Goal: Use online tool/utility: Utilize a website feature to perform a specific function

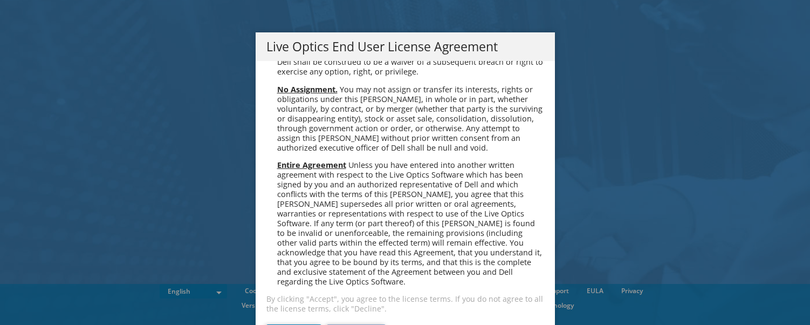
scroll to position [24, 0]
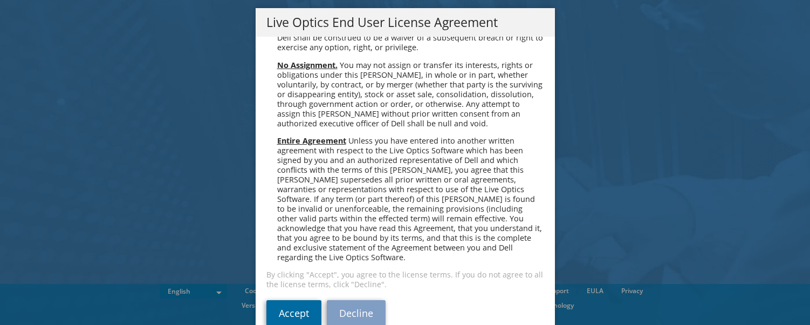
click at [300, 300] on link "Accept" at bounding box center [293, 313] width 55 height 26
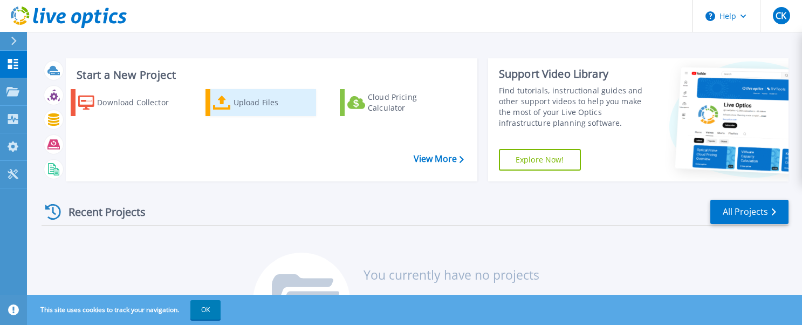
click at [254, 111] on div "Upload Files" at bounding box center [273, 103] width 80 height 22
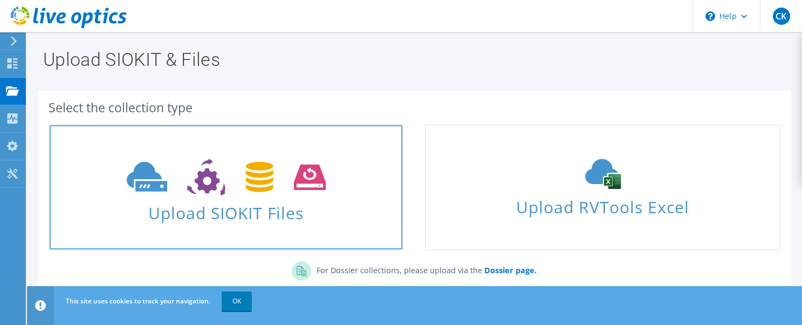
click at [272, 211] on span "Upload SIOKIT Files" at bounding box center [226, 209] width 353 height 23
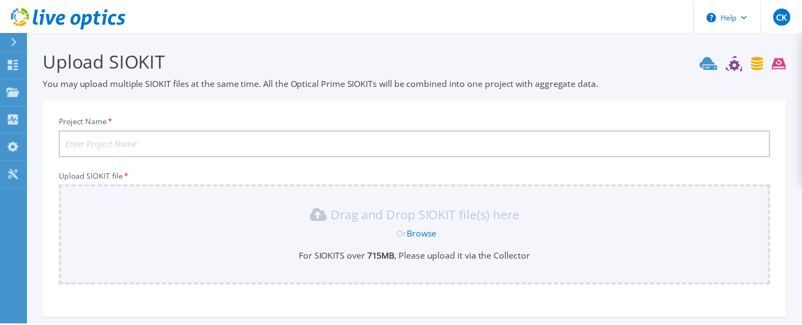
scroll to position [105, 0]
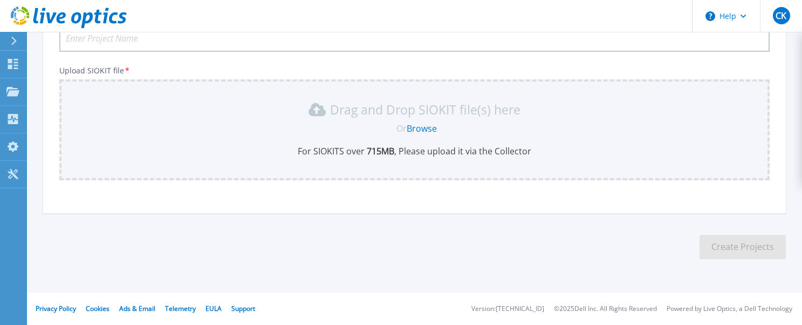
click at [428, 129] on link "Browse" at bounding box center [421, 128] width 30 height 12
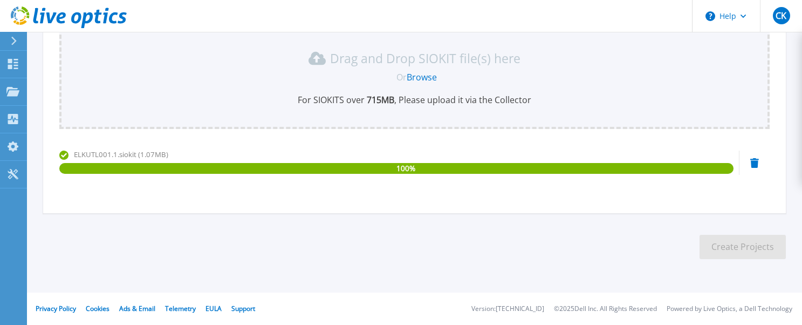
scroll to position [0, 0]
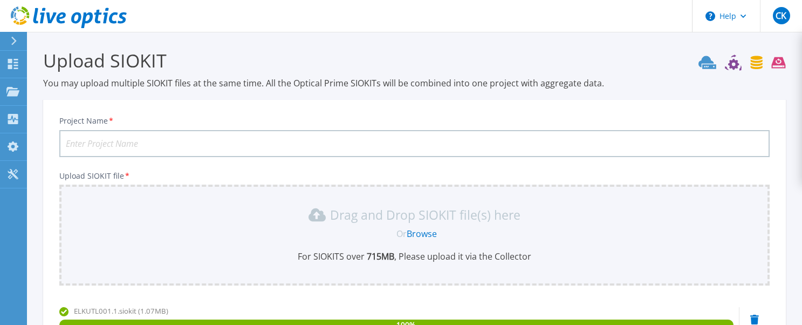
click at [396, 140] on input "Project Name *" at bounding box center [414, 143] width 710 height 27
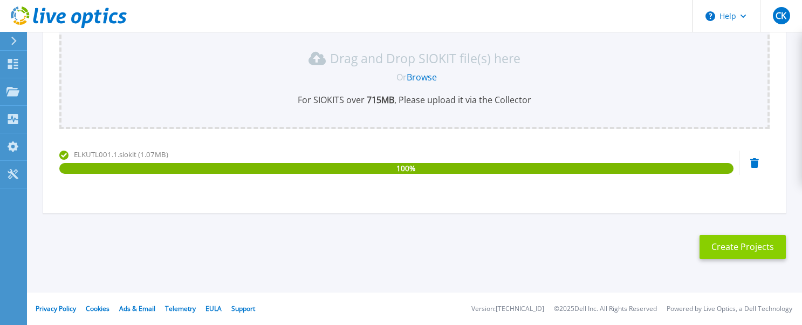
type input "Elk Upgrade"
click at [755, 249] on button "Create Projects" at bounding box center [742, 247] width 86 height 24
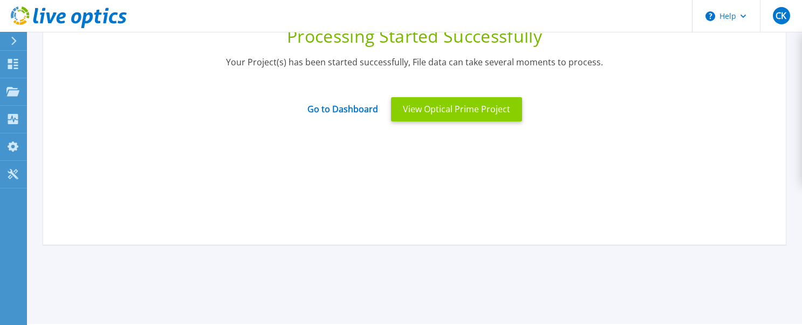
click at [472, 109] on button "View Optical Prime Project" at bounding box center [456, 109] width 131 height 24
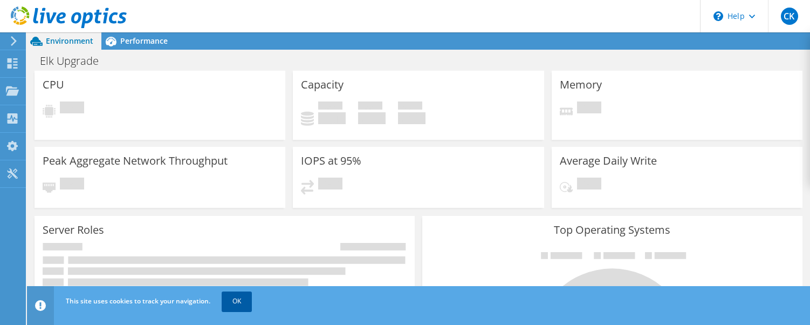
click at [239, 301] on link "OK" at bounding box center [237, 300] width 30 height 19
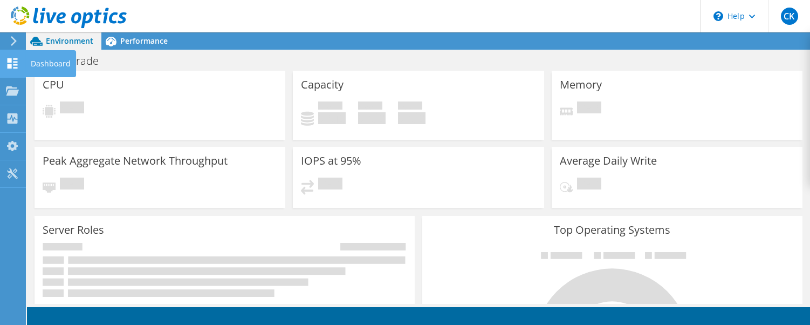
click at [15, 60] on icon at bounding box center [12, 63] width 13 height 10
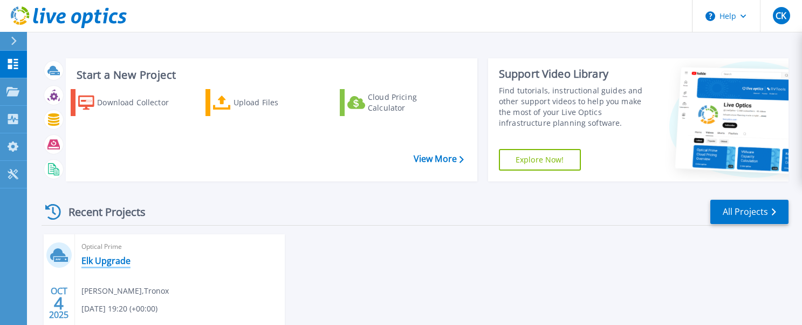
click at [101, 260] on link "Elk Upgrade" at bounding box center [105, 260] width 49 height 11
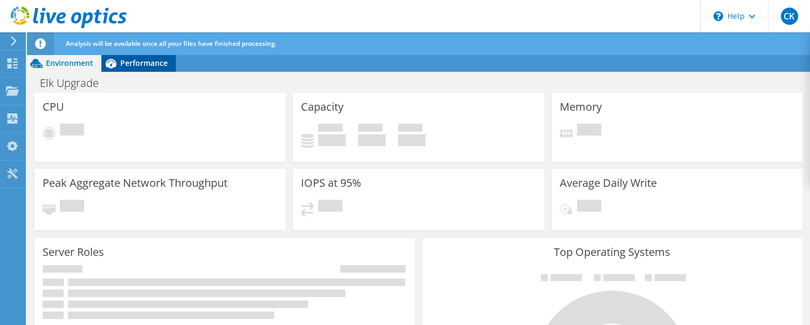
click at [127, 64] on span "Performance" at bounding box center [143, 63] width 47 height 10
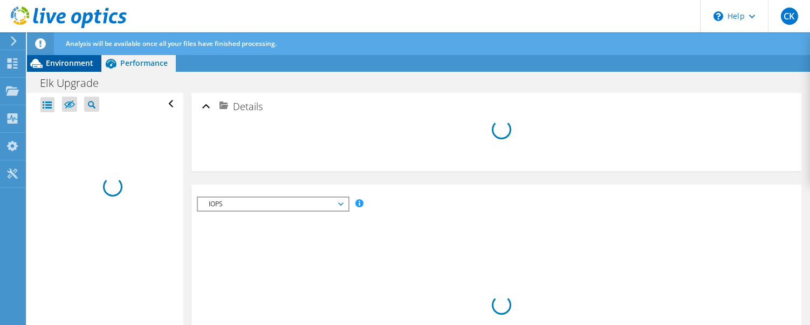
click at [55, 61] on span "Environment" at bounding box center [69, 63] width 47 height 10
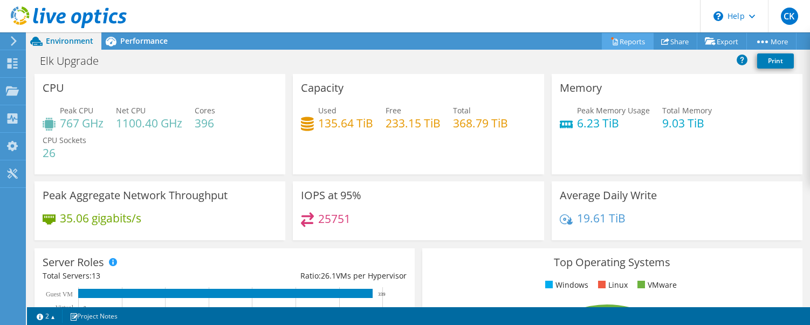
click at [625, 40] on link "Reports" at bounding box center [628, 41] width 52 height 17
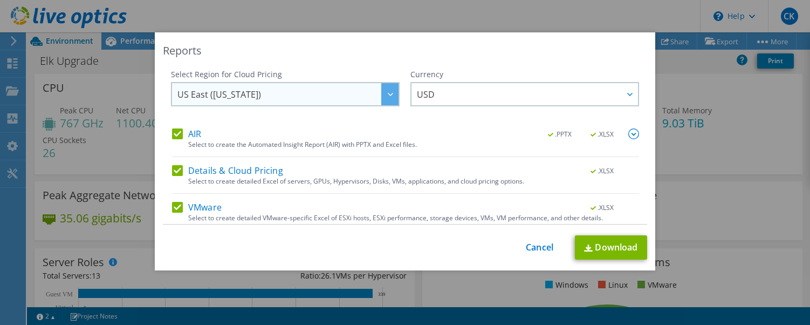
click at [362, 89] on span "US East (Virginia)" at bounding box center [287, 94] width 221 height 22
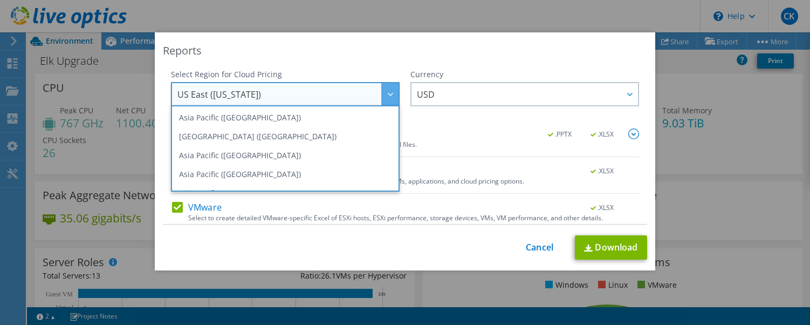
click at [394, 57] on div "Reports" at bounding box center [405, 50] width 484 height 15
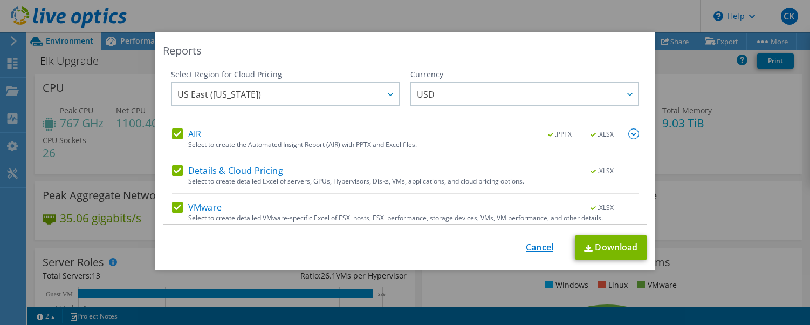
click at [537, 250] on link "Cancel" at bounding box center [539, 247] width 27 height 10
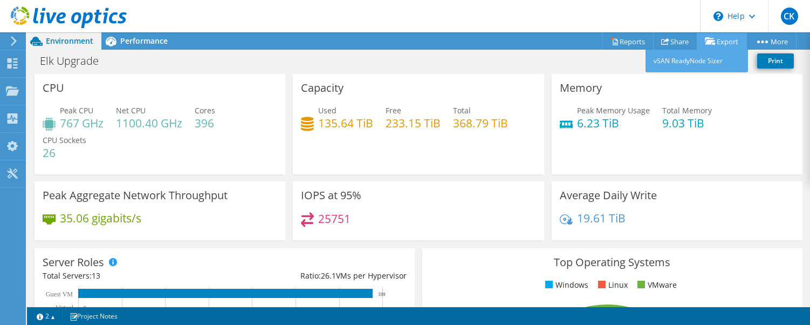
click at [715, 45] on link "Export" at bounding box center [722, 41] width 50 height 17
click at [681, 60] on link "vSAN ReadyNode Sizer" at bounding box center [696, 61] width 102 height 23
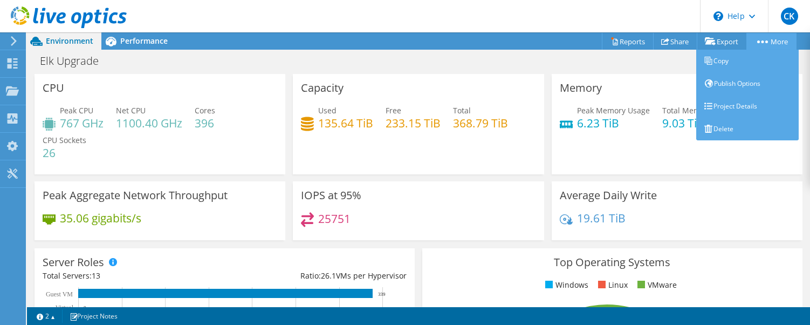
click at [771, 40] on link "More" at bounding box center [771, 41] width 50 height 17
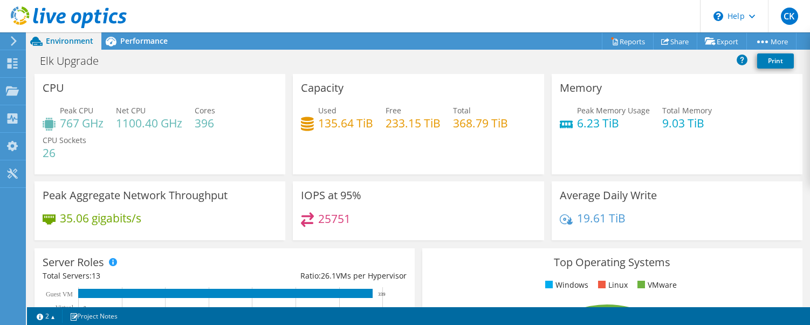
click at [542, 59] on div "Elk Upgrade Print" at bounding box center [418, 61] width 783 height 20
click at [124, 44] on span "Performance" at bounding box center [143, 41] width 47 height 10
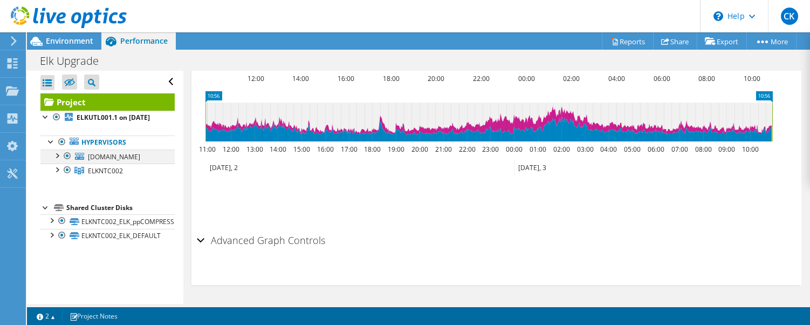
click at [54, 160] on div at bounding box center [56, 154] width 11 height 11
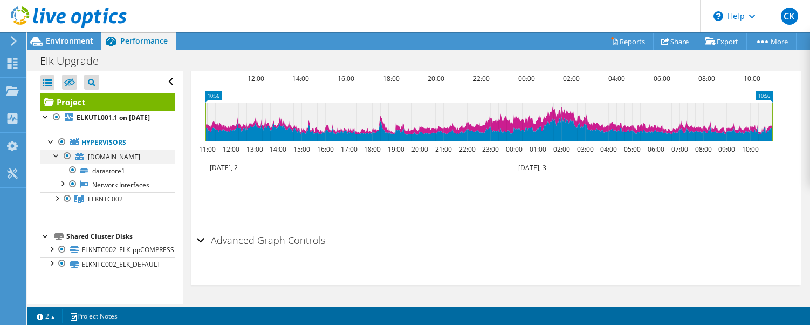
click at [54, 160] on div at bounding box center [56, 154] width 11 height 11
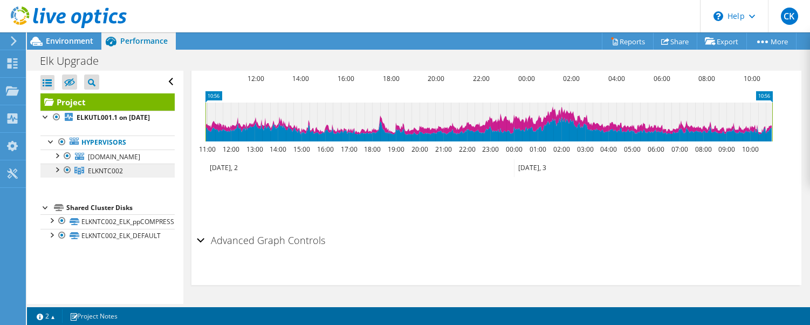
drag, startPoint x: 142, startPoint y: 179, endPoint x: 85, endPoint y: 184, distance: 57.4
click at [85, 177] on link "ELKNTC002" at bounding box center [107, 170] width 134 height 14
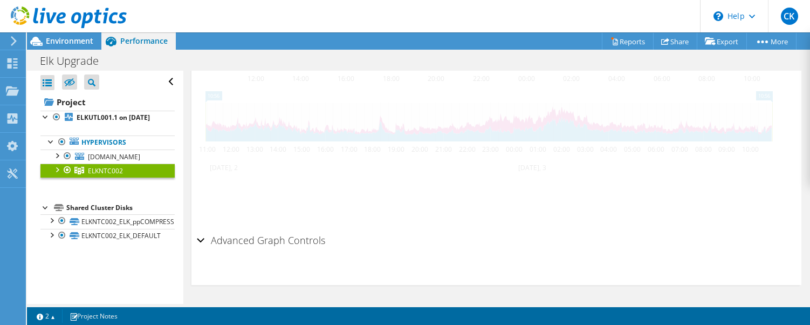
scroll to position [397, 0]
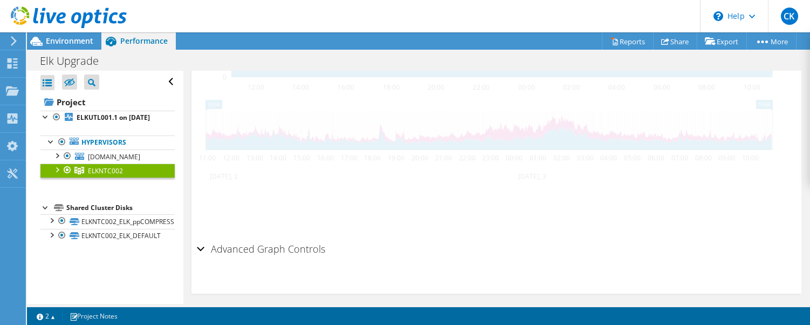
copy span "ELKNTC002"
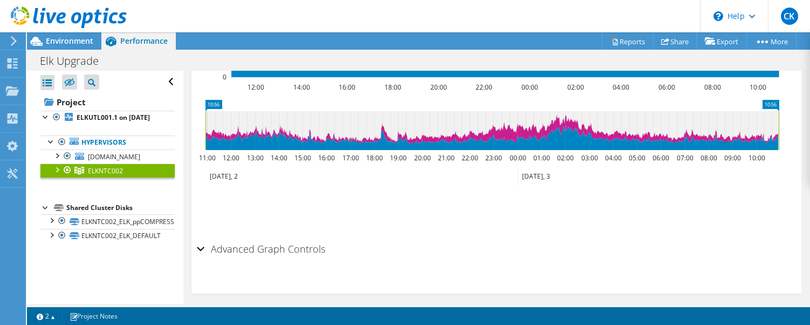
click at [460, 226] on div "IOPS Disk Throughput IO Size Latency Queue Depth CPU Percentage Memory Page Fau…" at bounding box center [496, 54] width 599 height 368
drag, startPoint x: 545, startPoint y: 128, endPoint x: 498, endPoint y: 130, distance: 46.4
click at [498, 130] on icon at bounding box center [491, 130] width 573 height 39
click at [198, 240] on div "Advanced Graph Controls" at bounding box center [496, 249] width 599 height 23
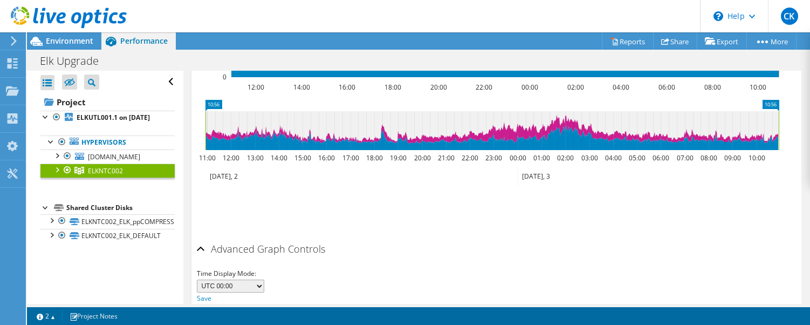
scroll to position [440, 0]
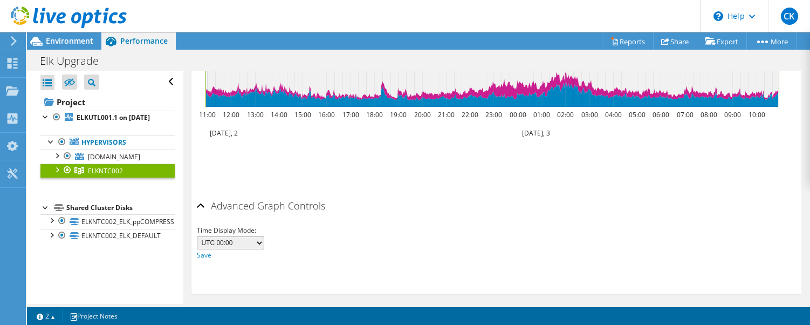
click at [198, 201] on div "Advanced Graph Controls" at bounding box center [496, 206] width 599 height 23
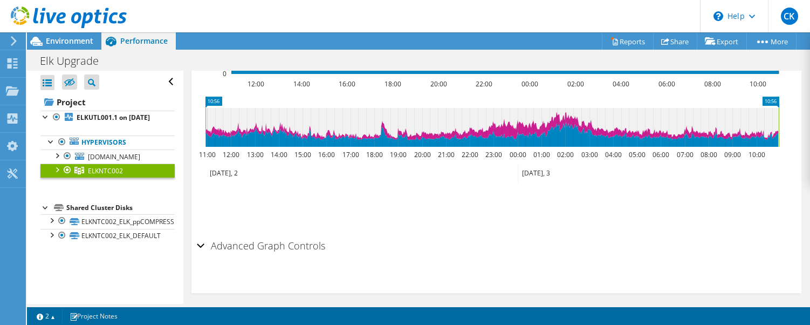
scroll to position [397, 0]
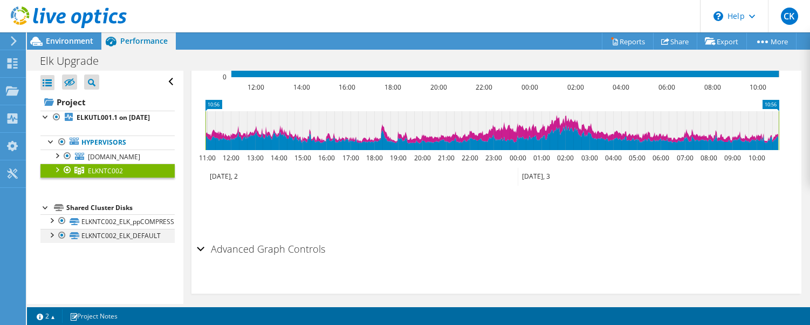
click at [54, 239] on div at bounding box center [51, 234] width 11 height 11
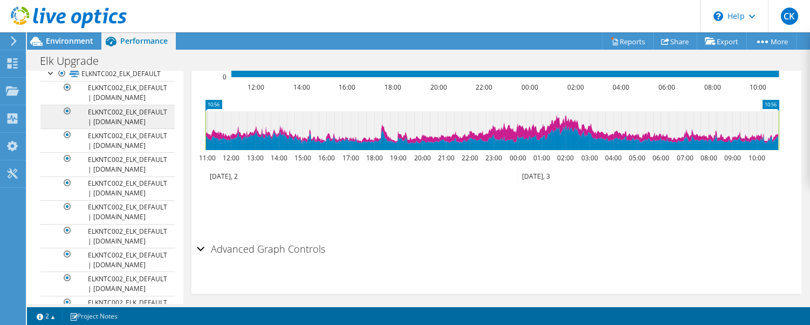
scroll to position [0, 0]
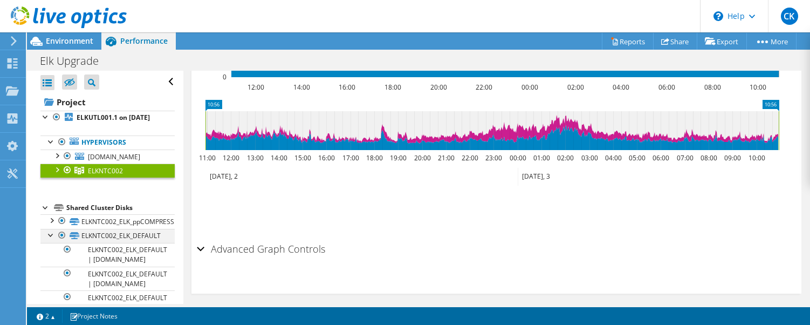
click at [52, 239] on div at bounding box center [51, 234] width 11 height 11
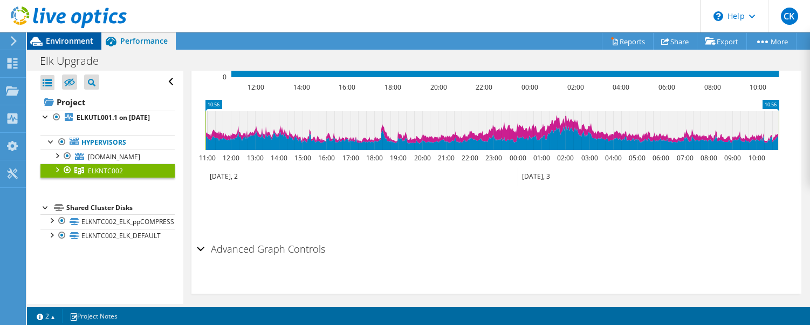
click at [56, 44] on span "Environment" at bounding box center [69, 41] width 47 height 10
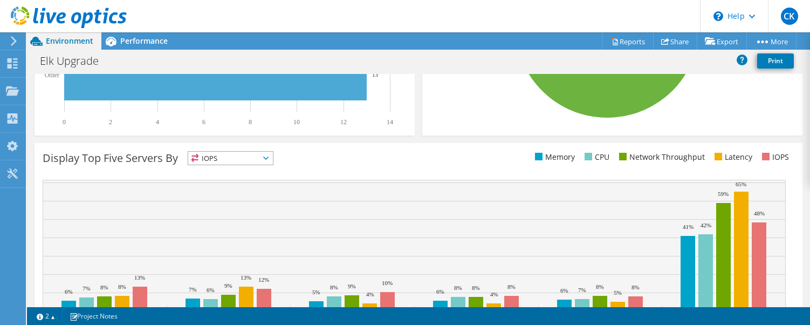
scroll to position [425, 0]
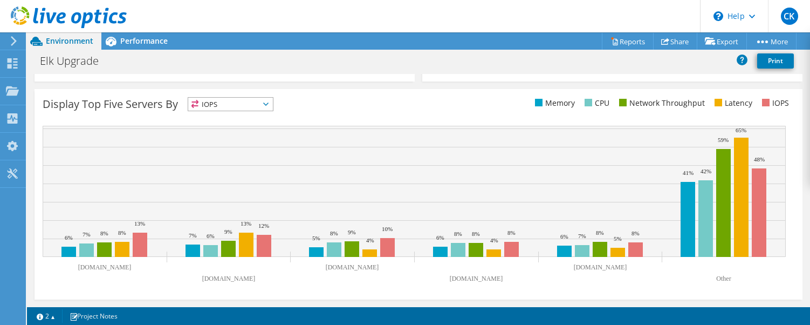
click at [263, 106] on span "IOPS" at bounding box center [230, 104] width 85 height 13
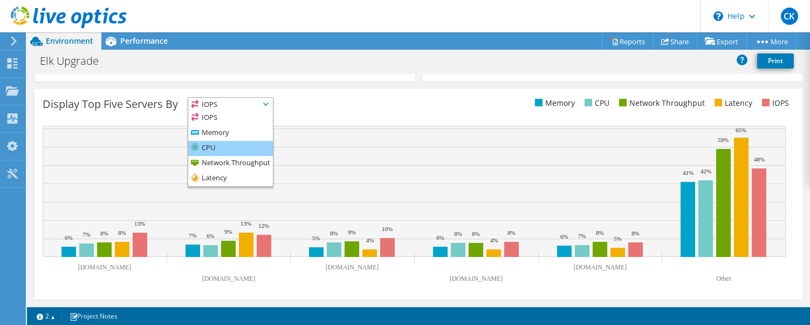
click at [235, 150] on li "CPU" at bounding box center [230, 148] width 85 height 15
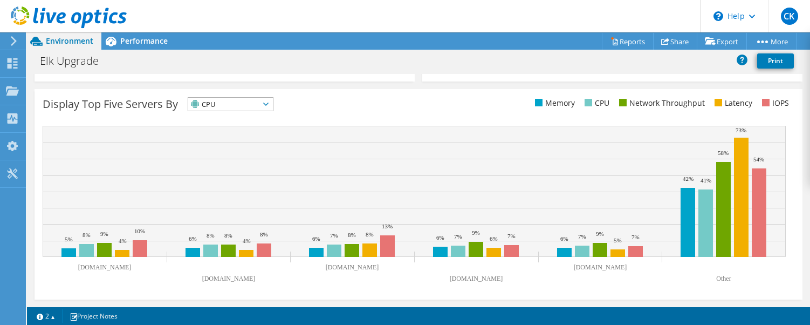
click at [373, 115] on div "Display Top Five Servers By CPU IOPS" at bounding box center [419, 194] width 768 height 210
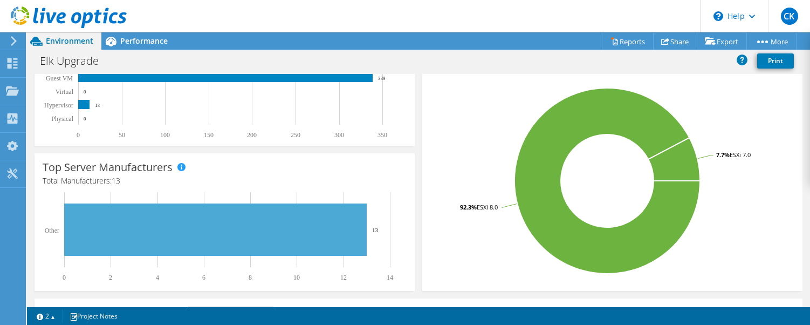
scroll to position [54, 0]
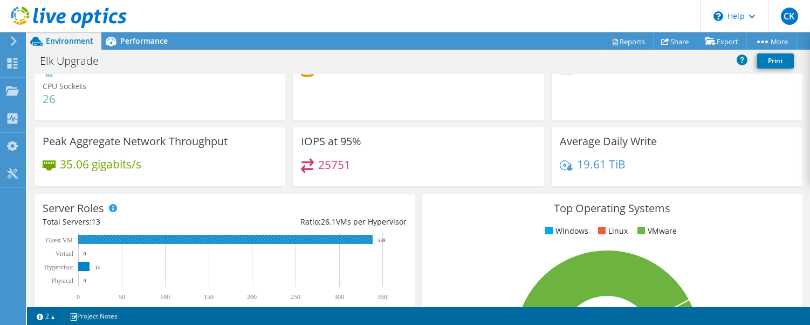
click at [346, 245] on rect at bounding box center [223, 266] width 360 height 67
click at [346, 242] on rect at bounding box center [225, 239] width 294 height 9
click at [346, 240] on rect at bounding box center [225, 239] width 294 height 9
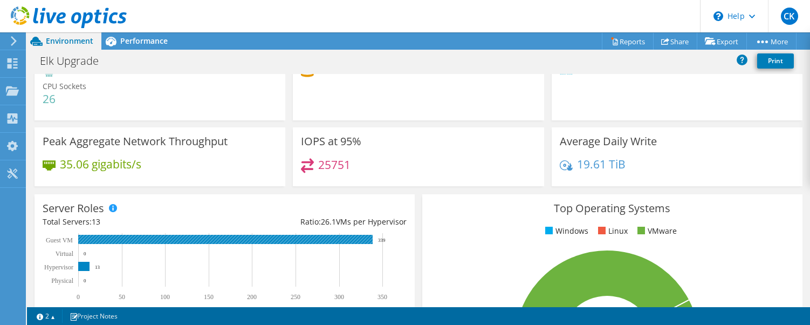
click at [346, 240] on rect at bounding box center [225, 239] width 294 height 9
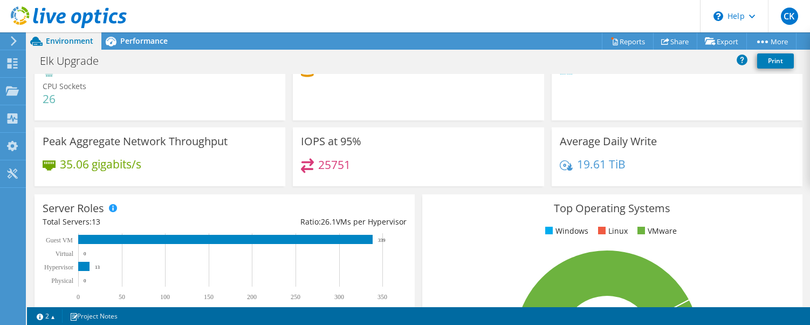
click at [494, 217] on div "Top Operating Systems Windows Linux VMware 92.3% ESXi 8.0 7.7% ESXi 7.0" at bounding box center [612, 323] width 380 height 258
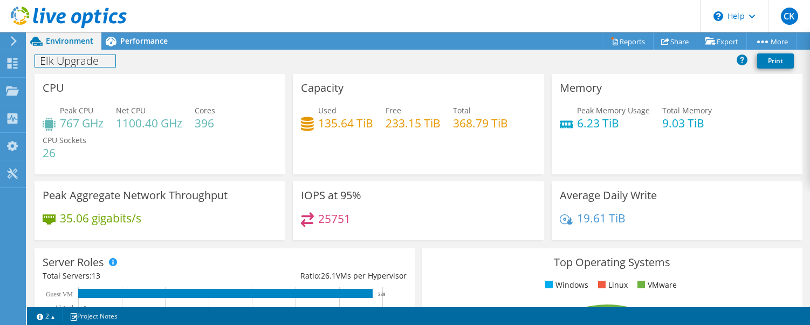
click at [61, 72] on div "Elk Upgrade Print" at bounding box center [418, 62] width 783 height 23
click at [253, 60] on div "Elk Upgrade Print" at bounding box center [418, 61] width 783 height 20
click at [330, 198] on h3 "IOPS at 95%" at bounding box center [331, 195] width 60 height 12
click at [340, 201] on h3 "IOPS at 95%" at bounding box center [331, 195] width 60 height 12
